Goal: Information Seeking & Learning: Learn about a topic

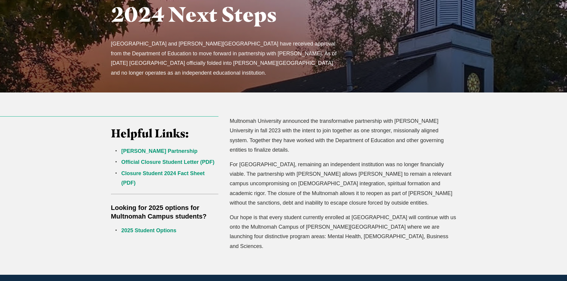
scroll to position [89, 0]
click at [133, 162] on link "Official Closure Student Letter (PDF)" at bounding box center [168, 162] width 93 height 6
click at [128, 173] on link "Closure Student 2024 Fact Sheet (PDF)" at bounding box center [163, 177] width 83 height 15
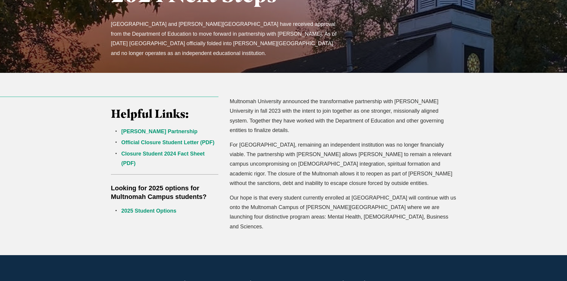
scroll to position [119, 0]
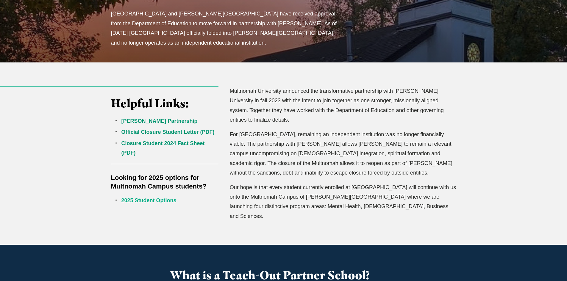
click at [149, 203] on link "2025 Student Options" at bounding box center [149, 201] width 55 height 6
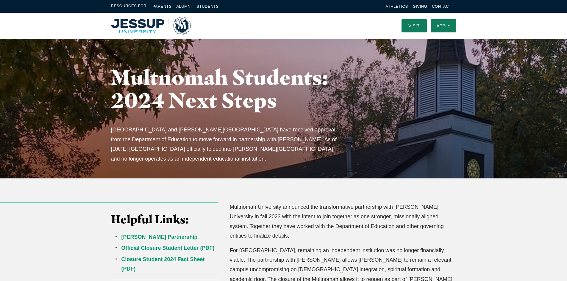
scroll to position [0, 0]
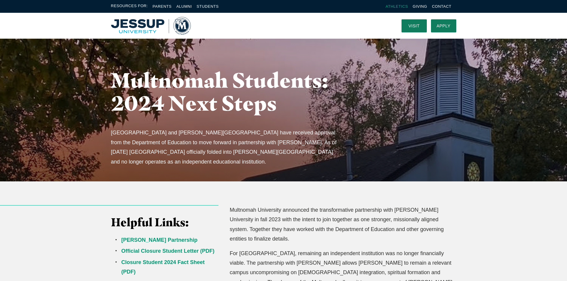
click at [400, 7] on link "Athletics" at bounding box center [397, 6] width 22 height 4
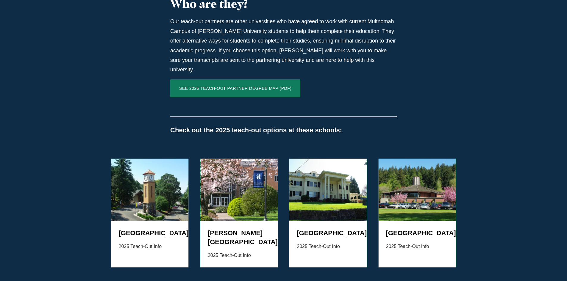
scroll to position [536, 0]
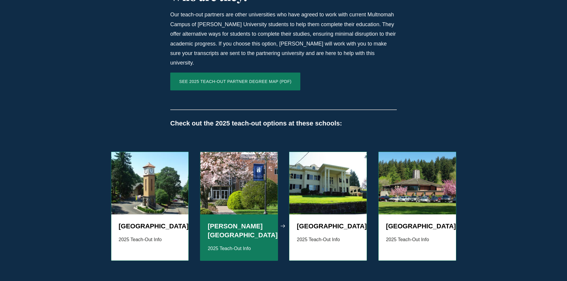
click at [220, 222] on h5 "[PERSON_NAME][GEOGRAPHIC_DATA]" at bounding box center [239, 231] width 63 height 18
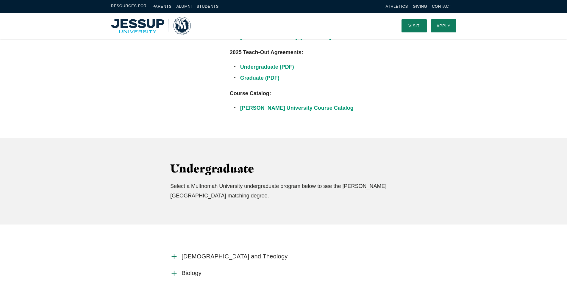
scroll to position [238, 0]
